Goal: Task Accomplishment & Management: Manage account settings

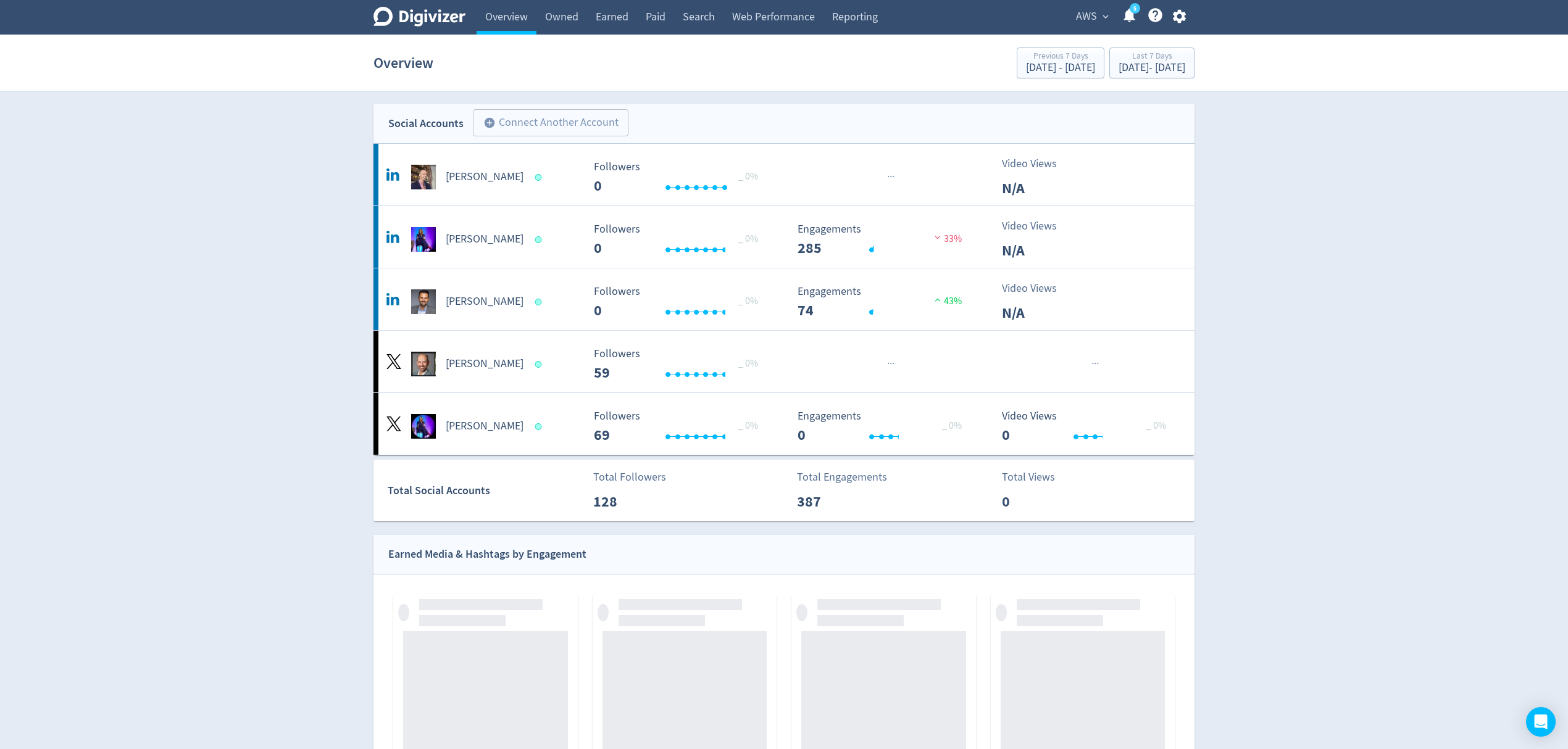
click at [1082, 19] on span "AWS" at bounding box center [1086, 16] width 21 height 19
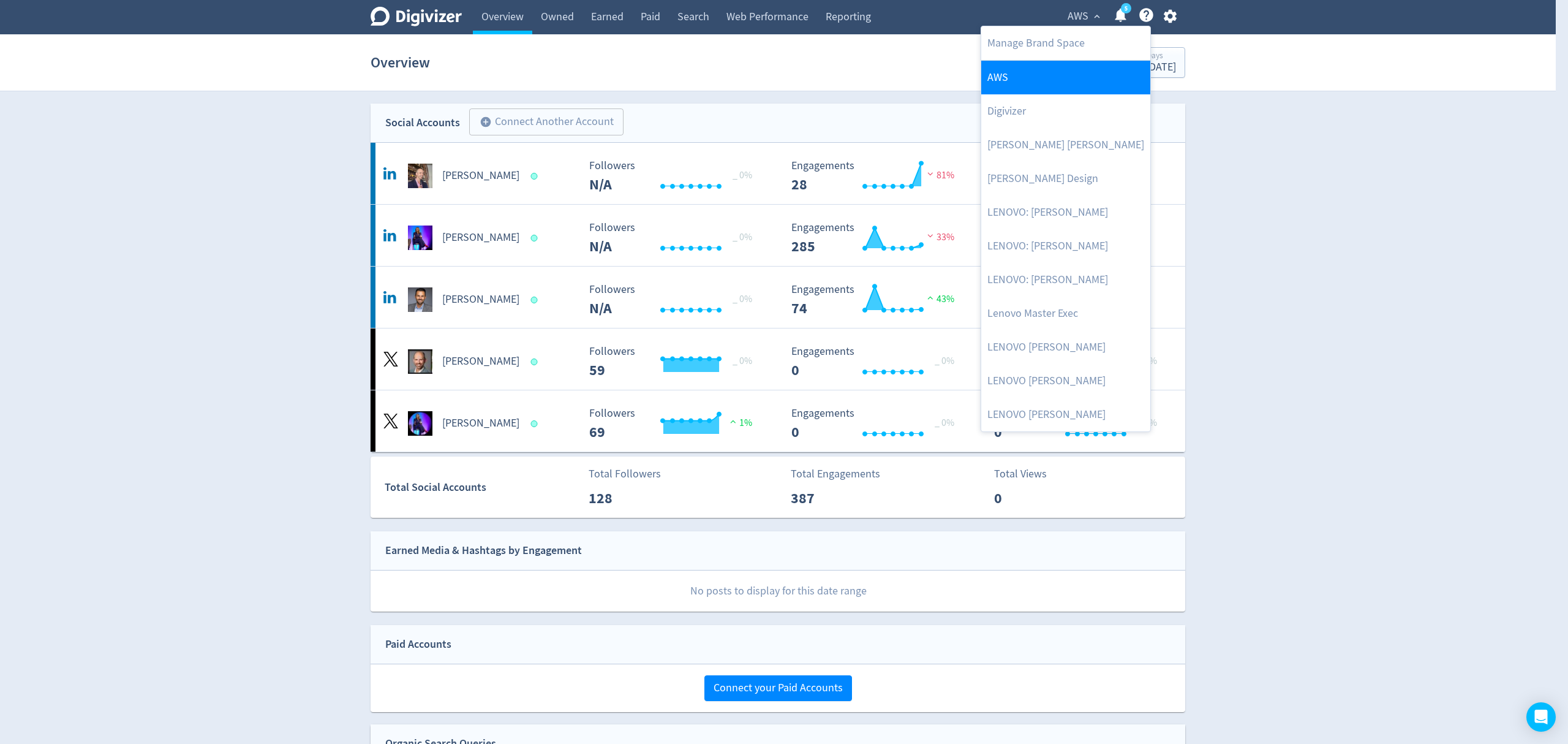
click at [1013, 76] on link "AWS" at bounding box center [1066, 77] width 169 height 34
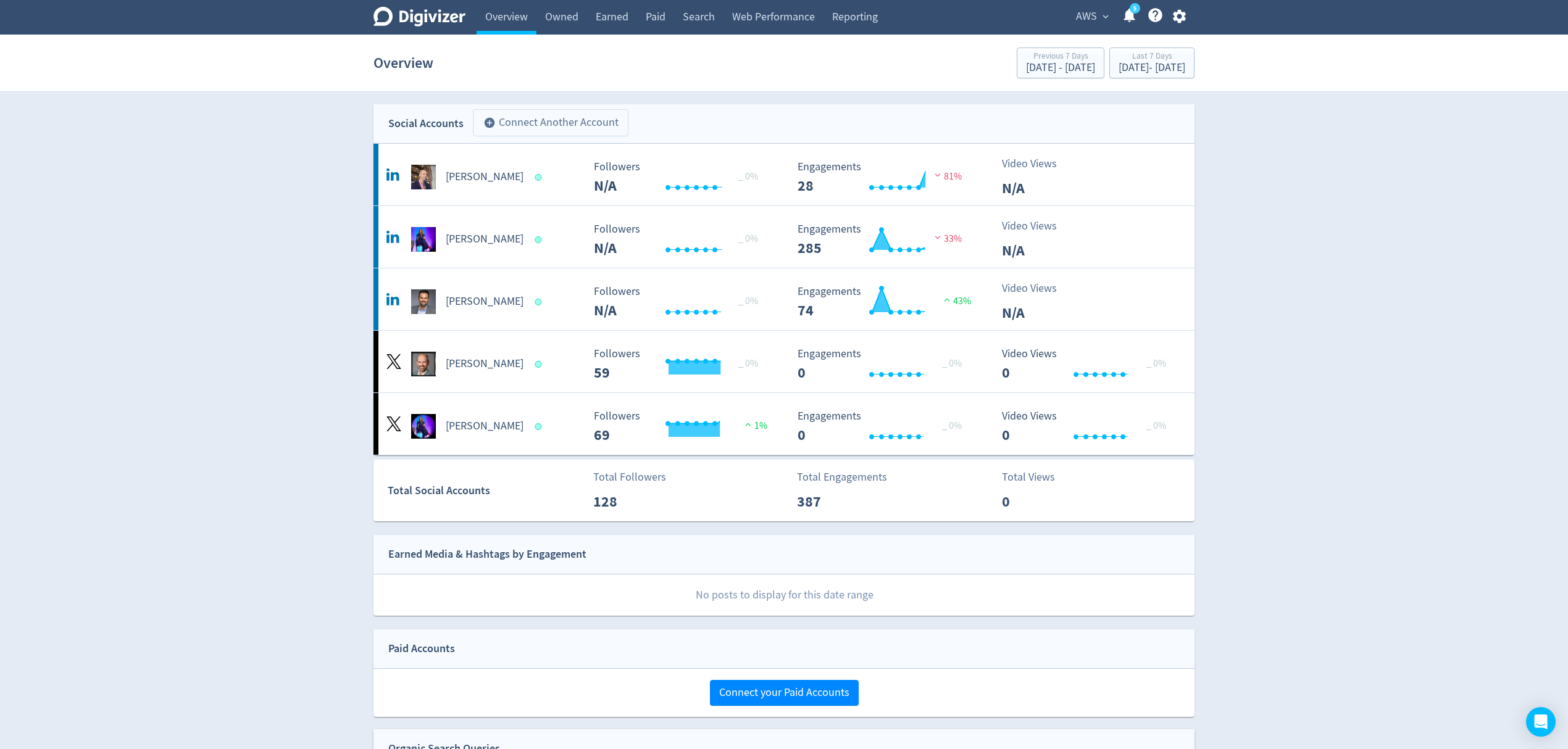
click at [570, 127] on button "add_circle Connect Another Account" at bounding box center [550, 123] width 156 height 27
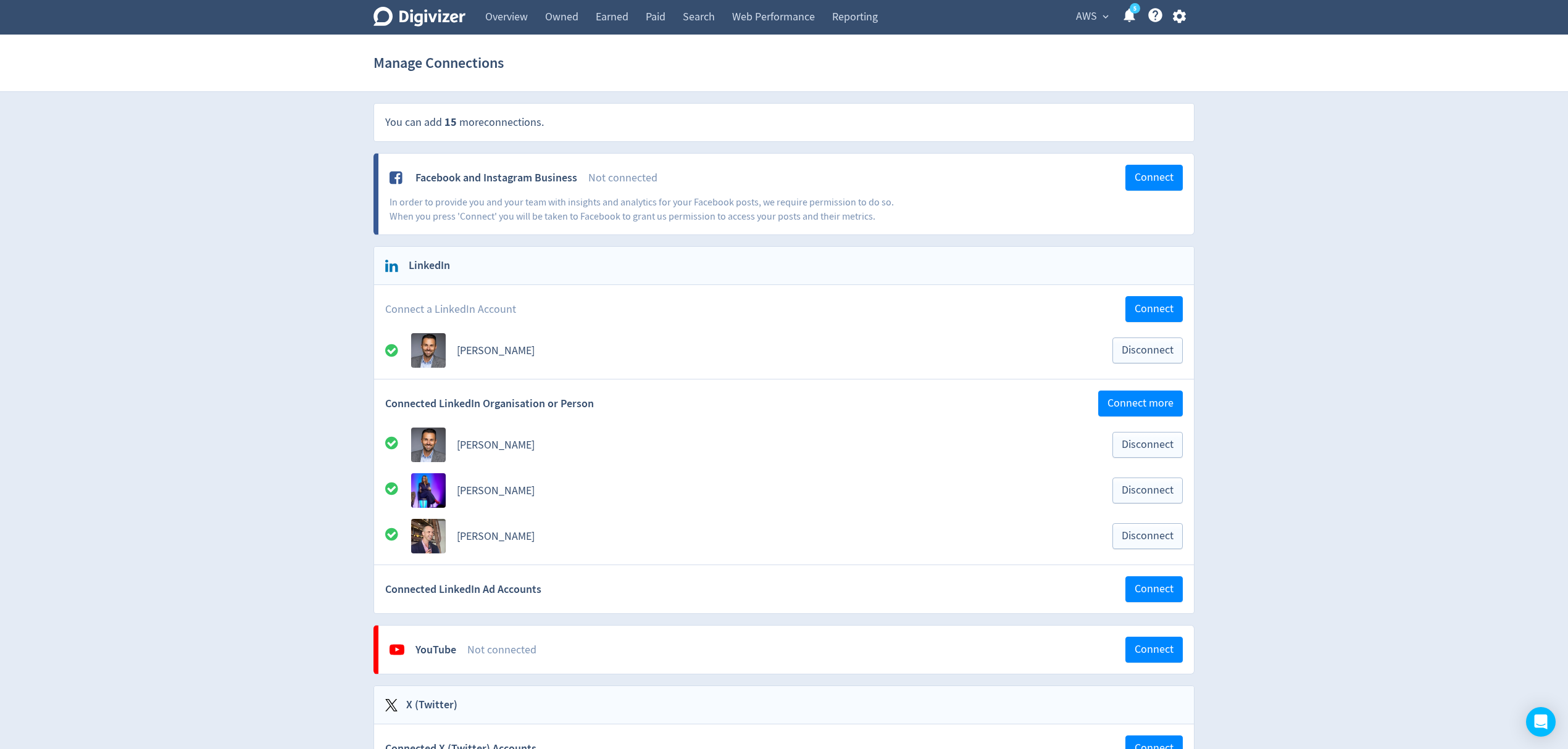
click at [1089, 13] on span "AWS" at bounding box center [1086, 16] width 21 height 19
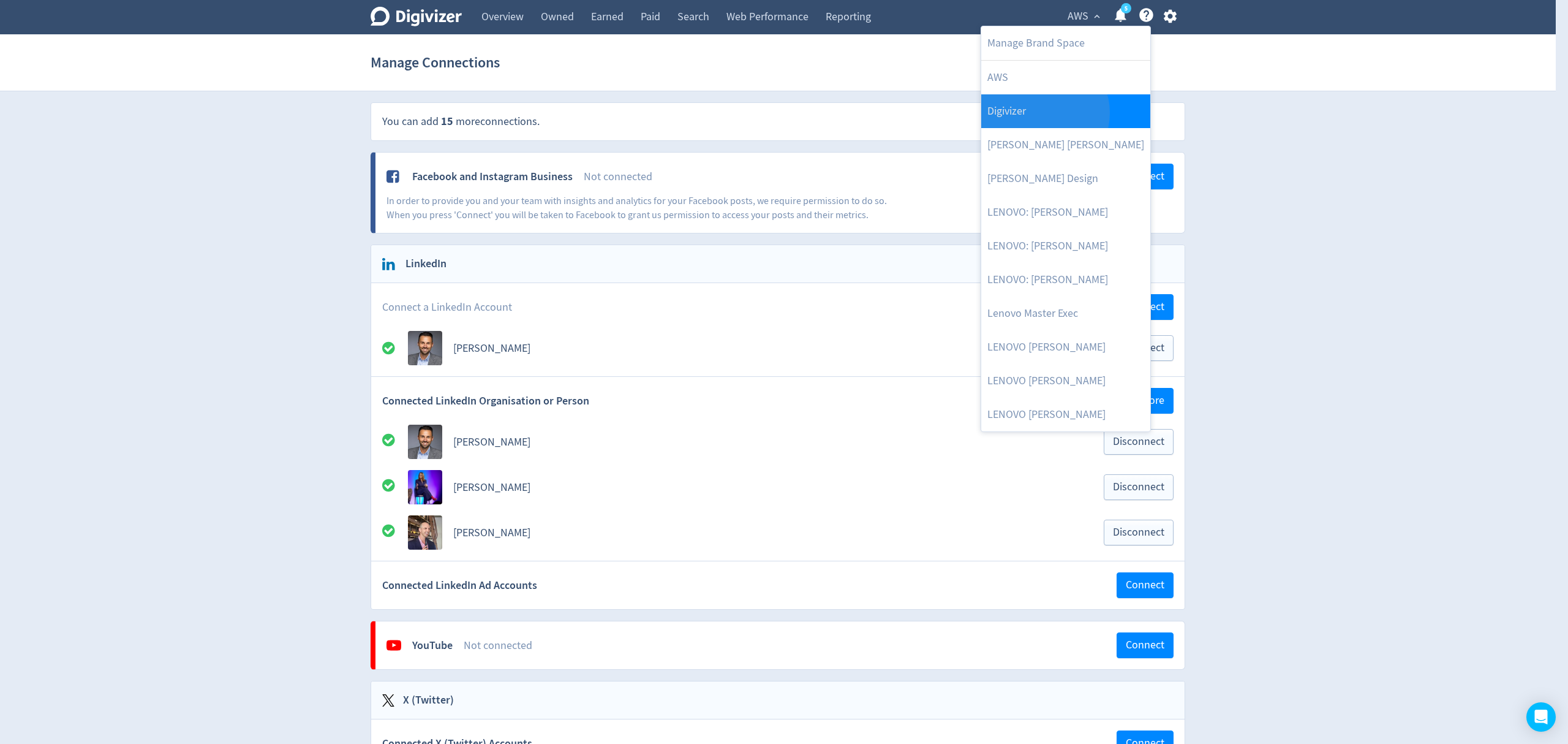
click at [1044, 113] on link "Digivizer" at bounding box center [1066, 111] width 169 height 34
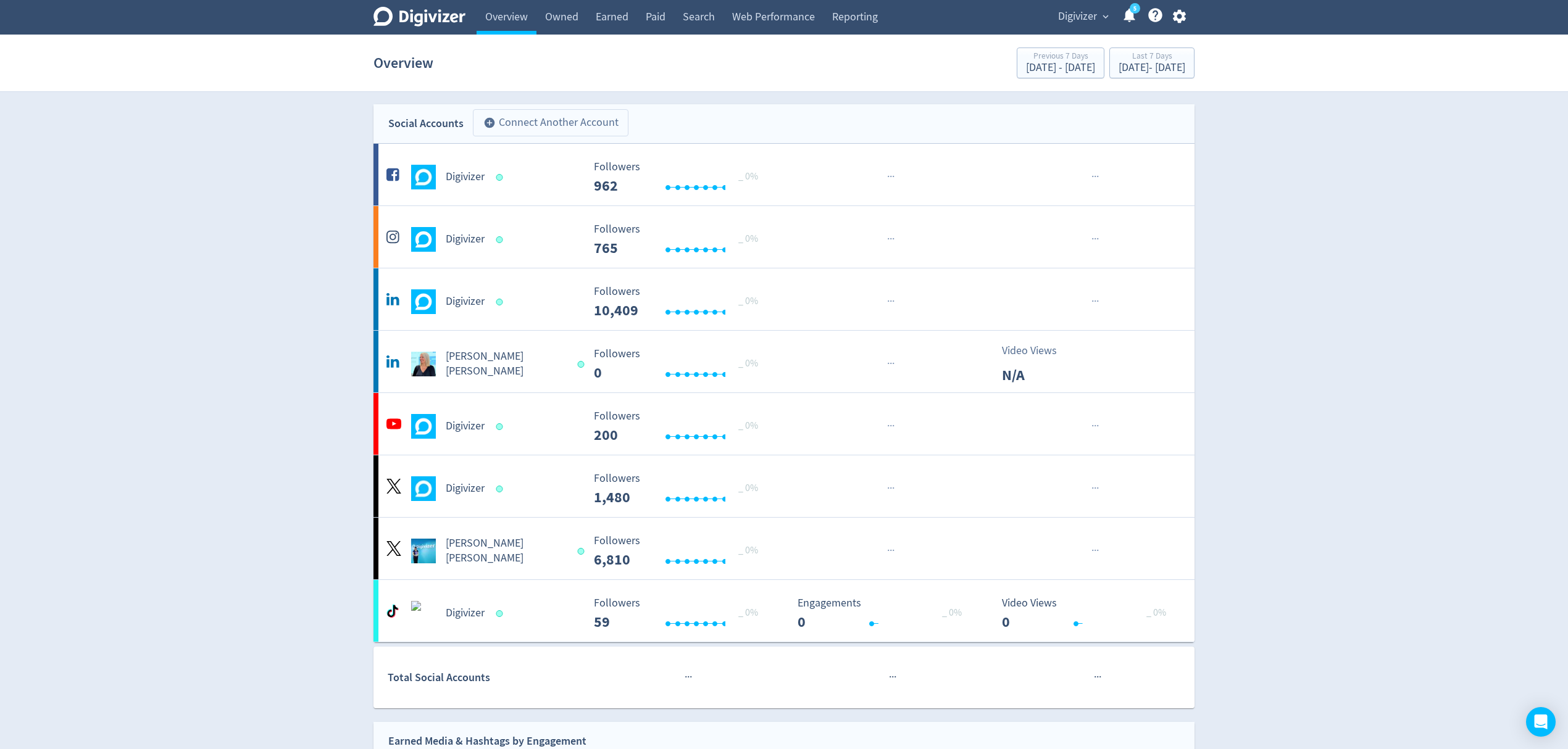
click at [579, 121] on button "add_circle Connect Another Account" at bounding box center [550, 123] width 156 height 27
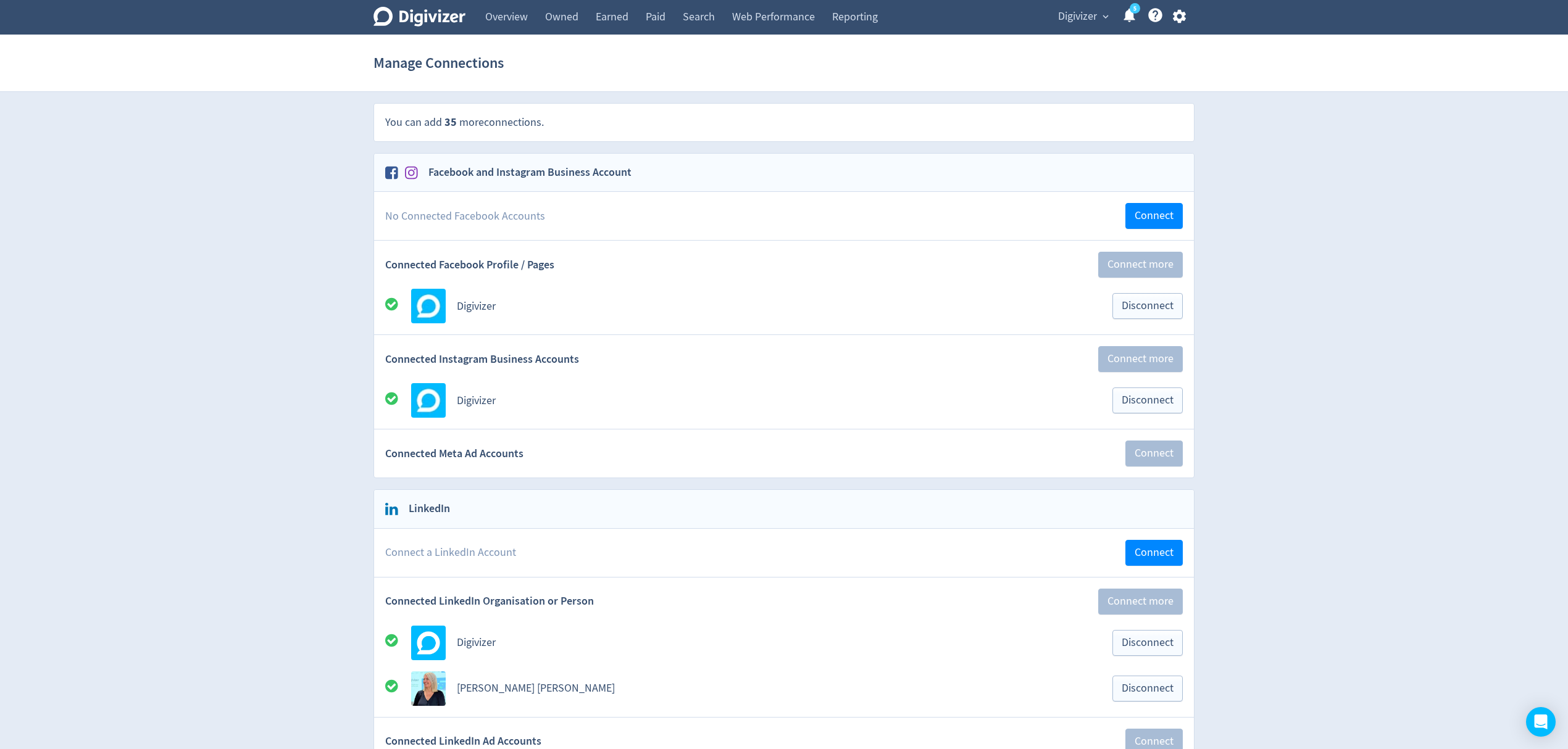
click at [1073, 13] on span "Digivizer" at bounding box center [1077, 16] width 39 height 19
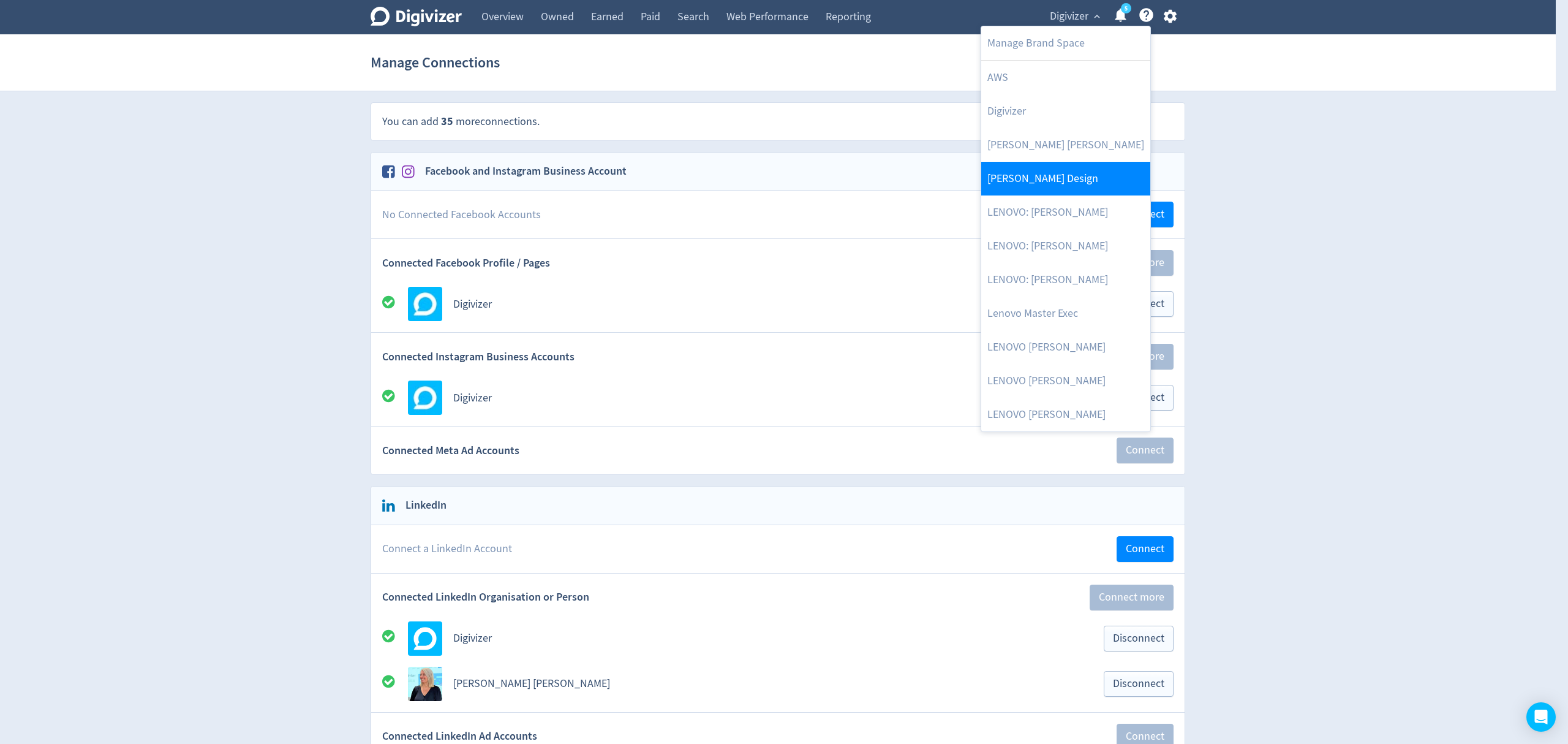
click at [1052, 174] on link "[PERSON_NAME] Design" at bounding box center [1066, 178] width 169 height 34
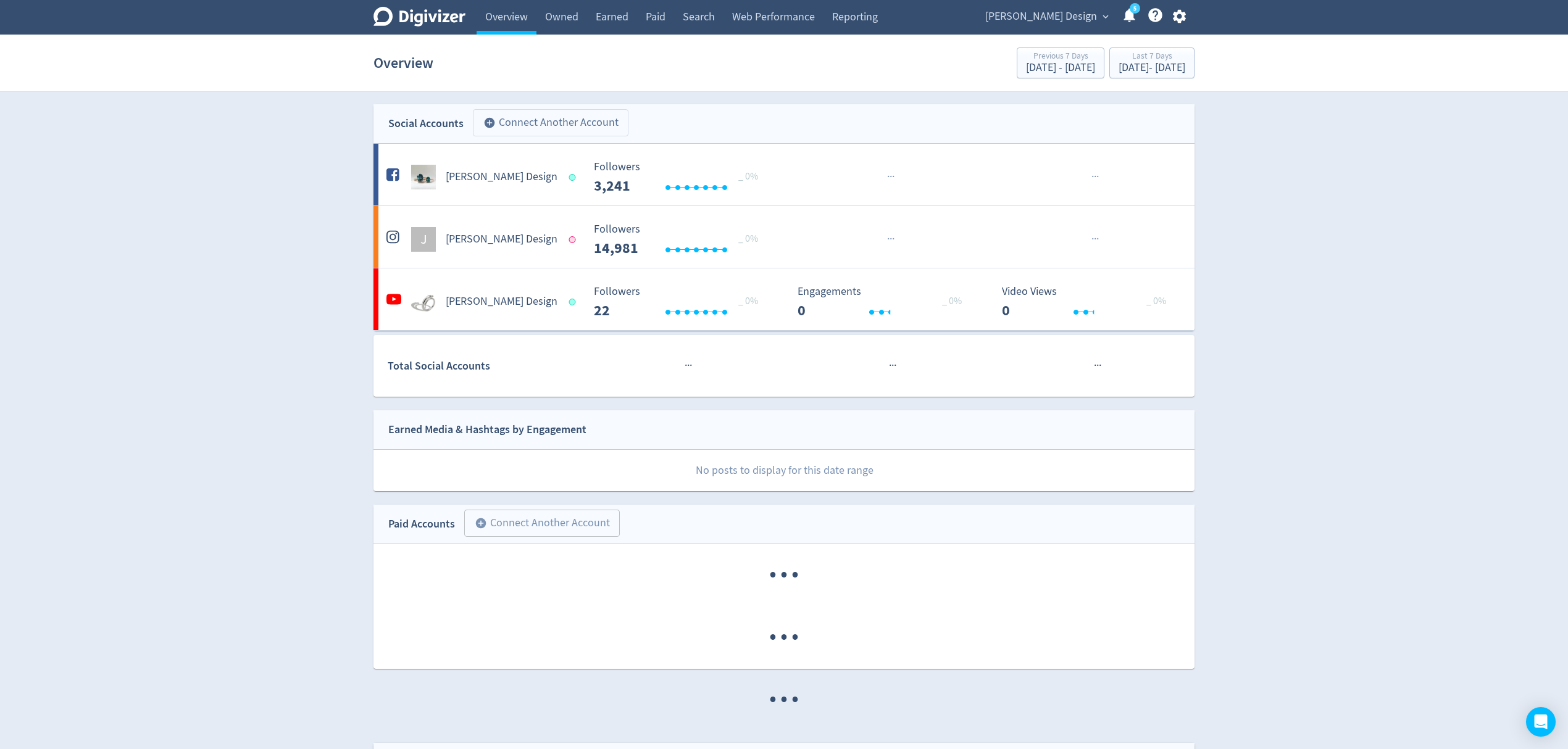
click at [528, 113] on button "add_circle Connect Another Account" at bounding box center [550, 123] width 156 height 27
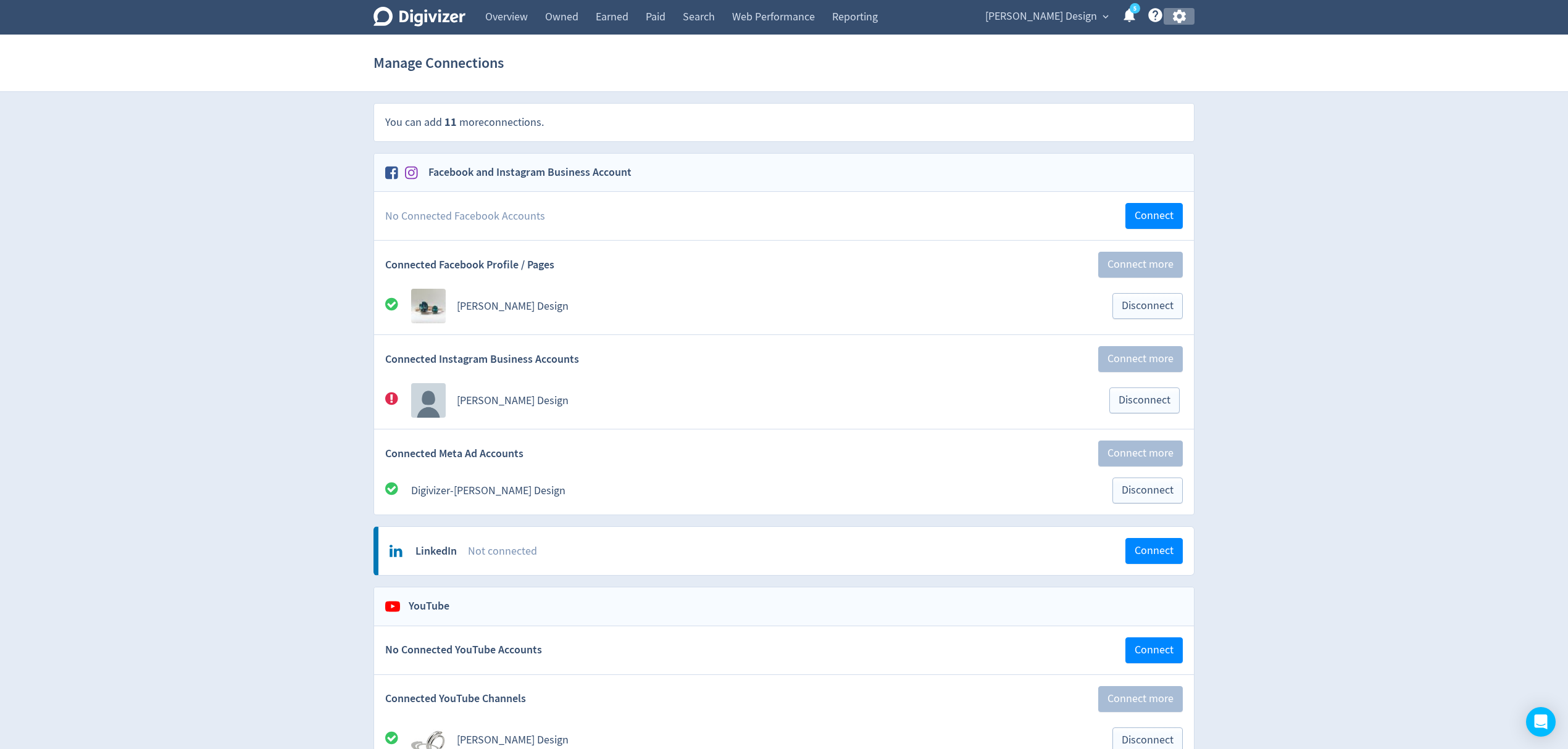
click at [1185, 19] on icon "button" at bounding box center [1179, 17] width 13 height 13
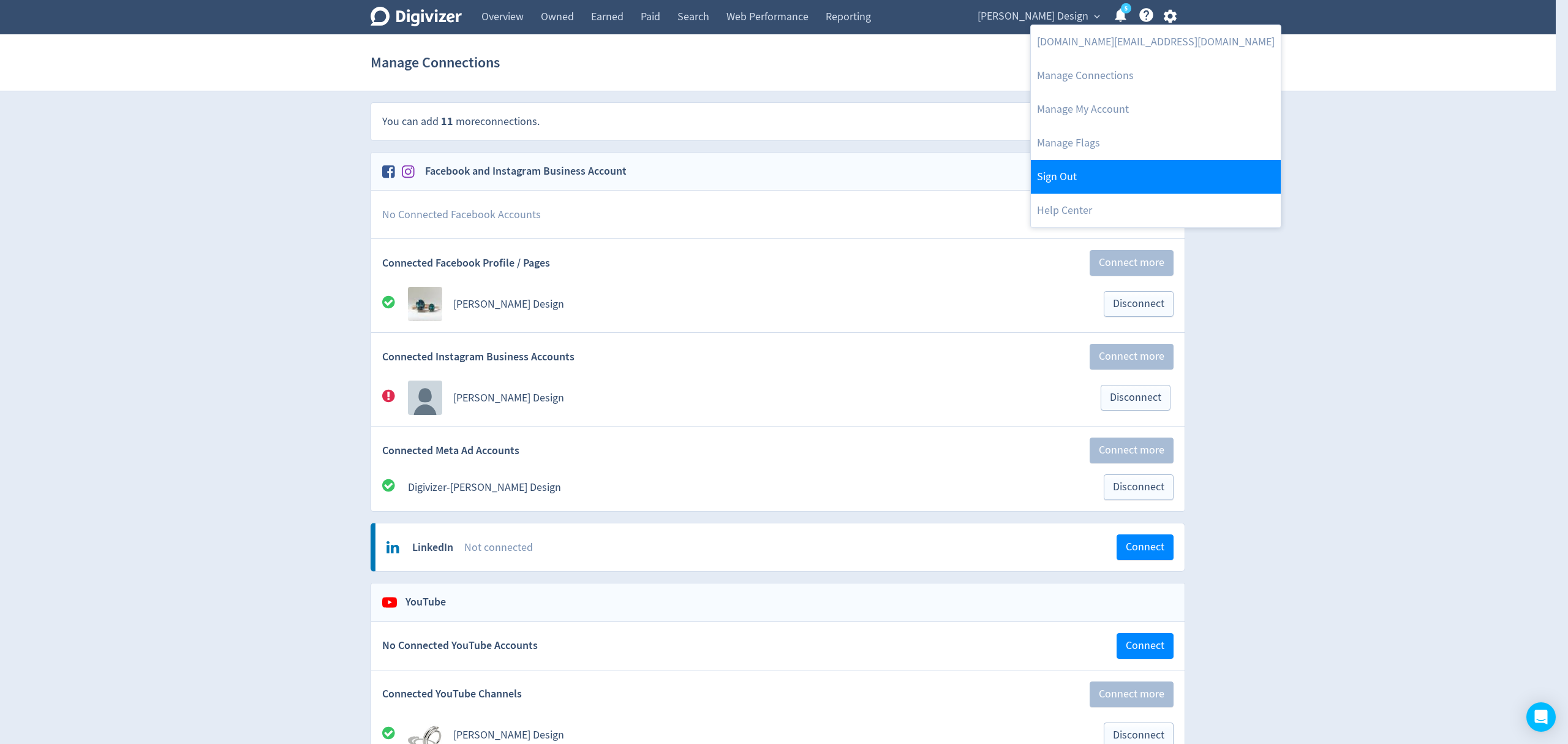
click at [1088, 185] on link "Sign Out" at bounding box center [1156, 176] width 250 height 34
